Goal: Task Accomplishment & Management: Complete application form

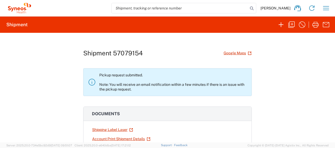
scroll to position [120, 0]
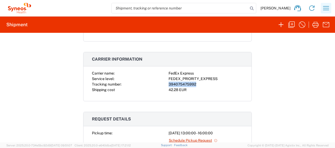
click at [326, 12] on icon "button" at bounding box center [326, 8] width 8 height 8
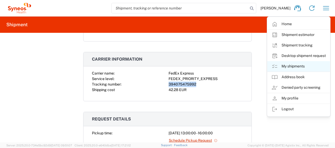
click at [293, 69] on link "My shipments" at bounding box center [298, 66] width 63 height 11
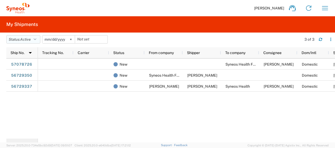
click at [33, 40] on button "Status: Active" at bounding box center [23, 39] width 34 height 8
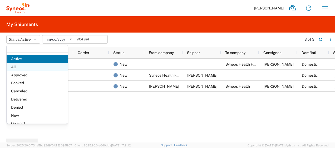
click at [28, 66] on span "All" at bounding box center [37, 67] width 61 height 8
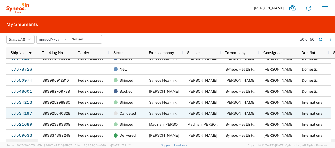
scroll to position [6, 0]
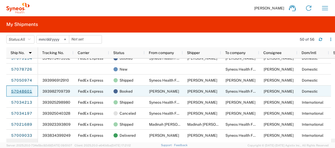
click at [19, 90] on link "57048601" at bounding box center [22, 92] width 22 height 8
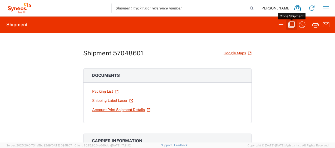
click at [293, 24] on icon "button" at bounding box center [291, 25] width 8 height 8
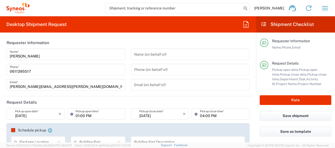
type input "[GEOGRAPHIC_DATA]"
type input "Large Box"
type input "[GEOGRAPHIC_DATA]"
type input "4510"
type input "4510 DEPARTMENTAL EXPENSE"
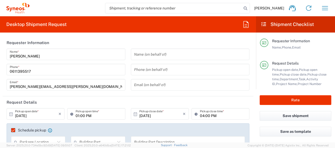
type input "4510 DEPARTMENTAL EXPENSE"
type input "Syneos Health France SARL"
click at [23, 116] on input "[DATE]" at bounding box center [36, 114] width 43 height 9
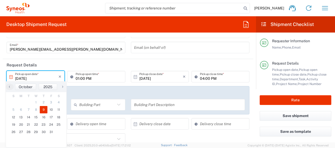
scroll to position [40, 0]
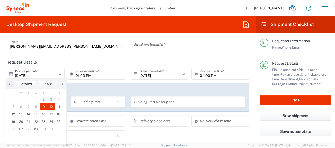
click at [53, 108] on span "10" at bounding box center [51, 106] width 8 height 7
type input "[DATE]"
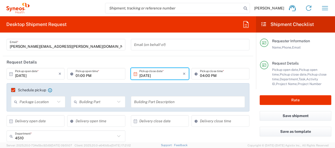
click at [76, 74] on input "01:00 PM" at bounding box center [99, 73] width 46 height 9
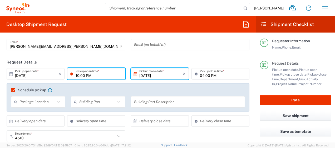
click at [91, 76] on input "10:00 PM" at bounding box center [99, 73] width 46 height 9
type input "10:00 AM"
click at [200, 76] on input "04:00 PM" at bounding box center [223, 73] width 46 height 9
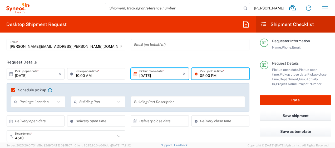
type input "05:00 PM"
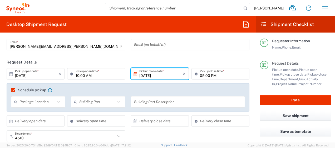
click at [200, 93] on div "Schedule pickup When scheduling a pickup please be sure to meet the following c…" at bounding box center [127, 92] width 239 height 8
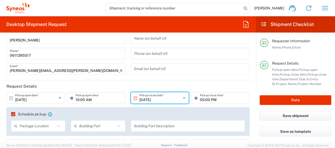
scroll to position [0, 0]
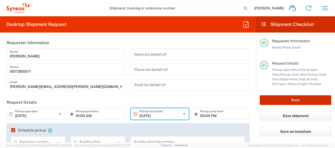
click at [268, 97] on button "Rate" at bounding box center [296, 101] width 72 height 10
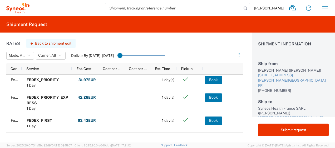
click at [40, 42] on button "Back to shipment edit" at bounding box center [50, 43] width 49 height 9
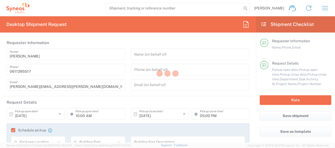
type input "4510"
type input "4510 DEPARTMENTAL EXPENSE"
type input "Large Box"
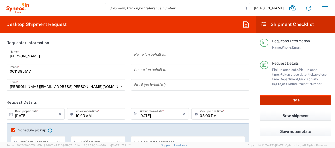
click at [281, 98] on button "Rate" at bounding box center [296, 101] width 72 height 10
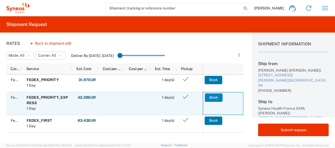
click at [210, 95] on button "Book" at bounding box center [214, 98] width 18 height 8
